Goal: Navigation & Orientation: Find specific page/section

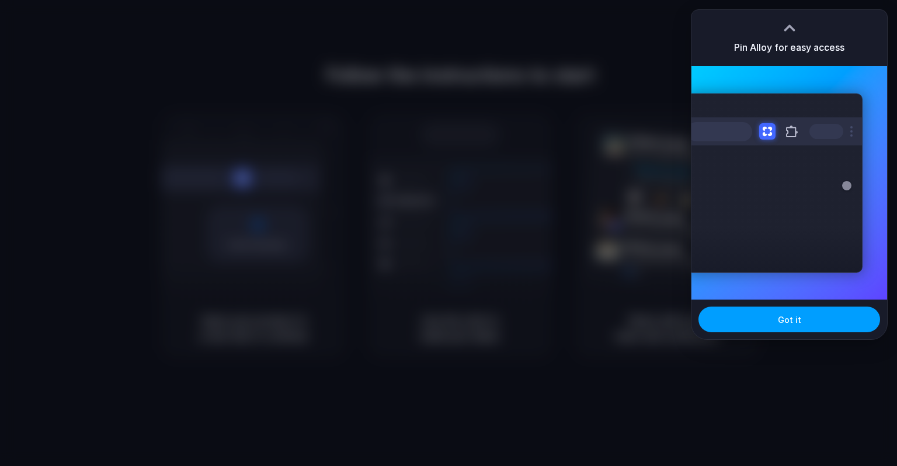
click at [778, 320] on button "Got it" at bounding box center [789, 320] width 182 height 26
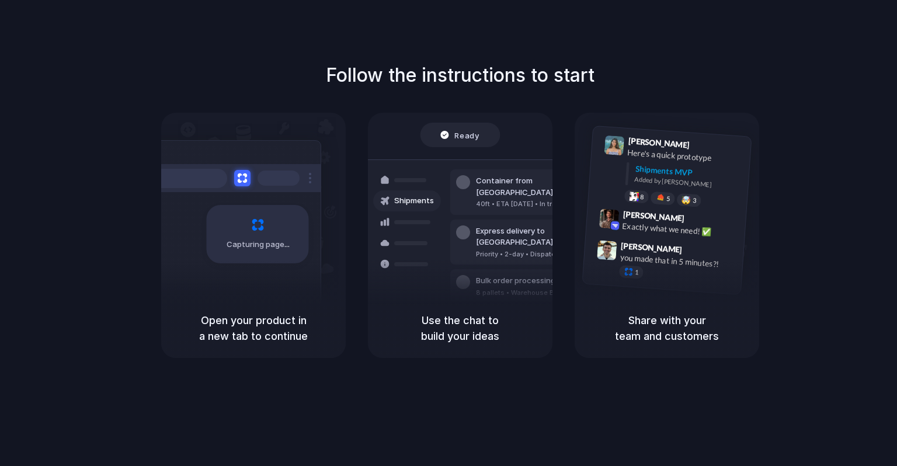
click at [844, 187] on div "Follow the instructions to start Capturing page Open your product in a new tab …" at bounding box center [460, 209] width 897 height 297
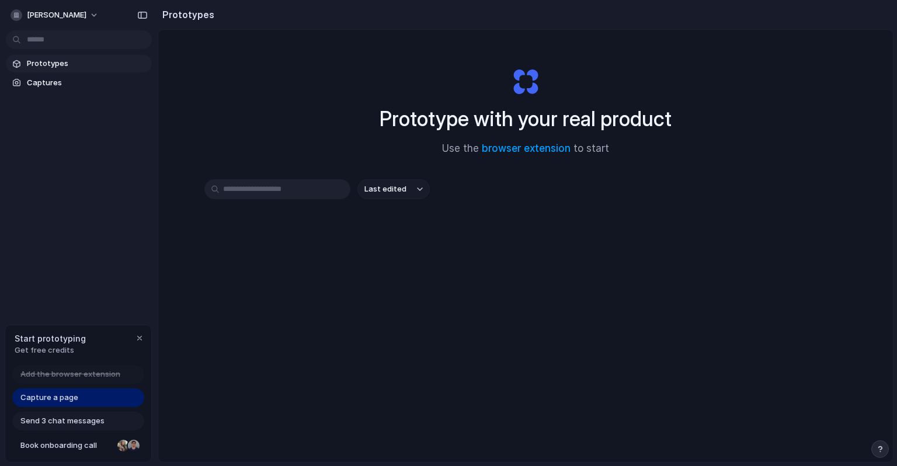
click at [56, 71] on link "Prototypes" at bounding box center [79, 64] width 146 height 18
click at [60, 57] on link "Prototypes" at bounding box center [79, 64] width 146 height 18
click at [79, 405] on div "Capture a page" at bounding box center [78, 397] width 132 height 19
click at [80, 400] on div "Capture a page" at bounding box center [78, 397] width 132 height 19
click at [78, 66] on span "Prototypes" at bounding box center [87, 64] width 120 height 12
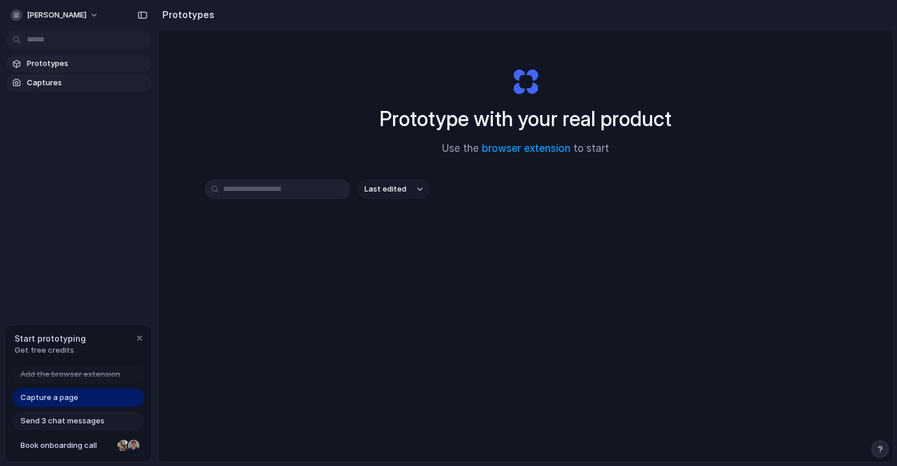
click at [69, 78] on span "Captures" at bounding box center [87, 83] width 120 height 12
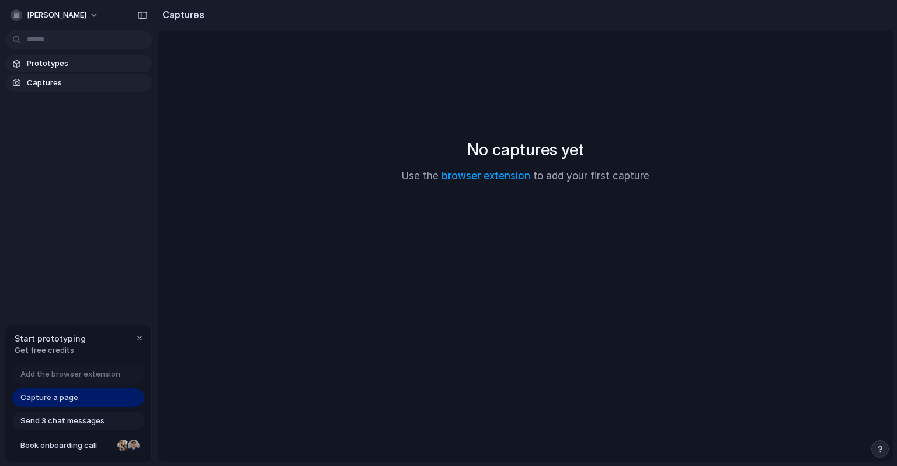
click at [84, 68] on span "Prototypes" at bounding box center [87, 64] width 120 height 12
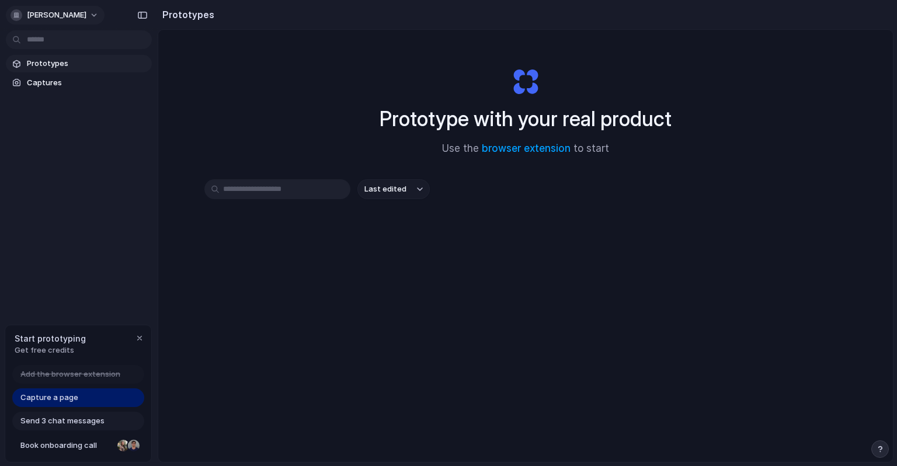
click at [75, 6] on button "harshad-shaik" at bounding box center [55, 15] width 99 height 19
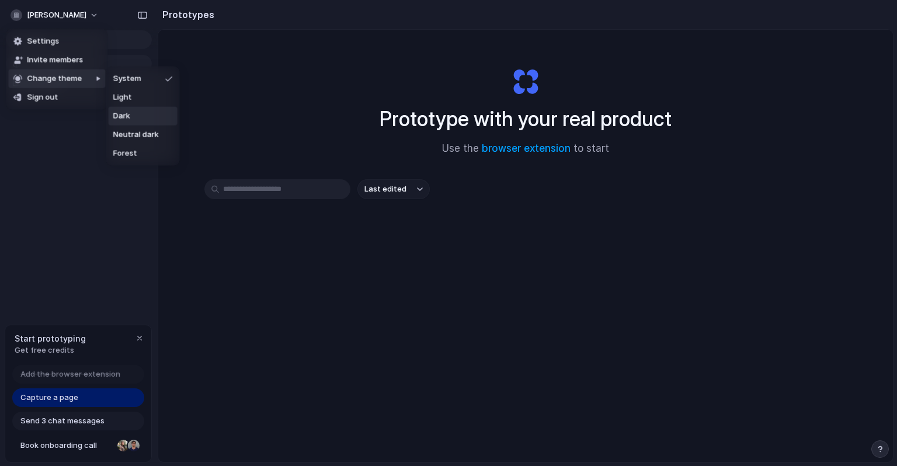
click at [310, 331] on div "Settings Invite members Change theme Sign out" at bounding box center [448, 233] width 897 height 466
